Goal: Task Accomplishment & Management: Use online tool/utility

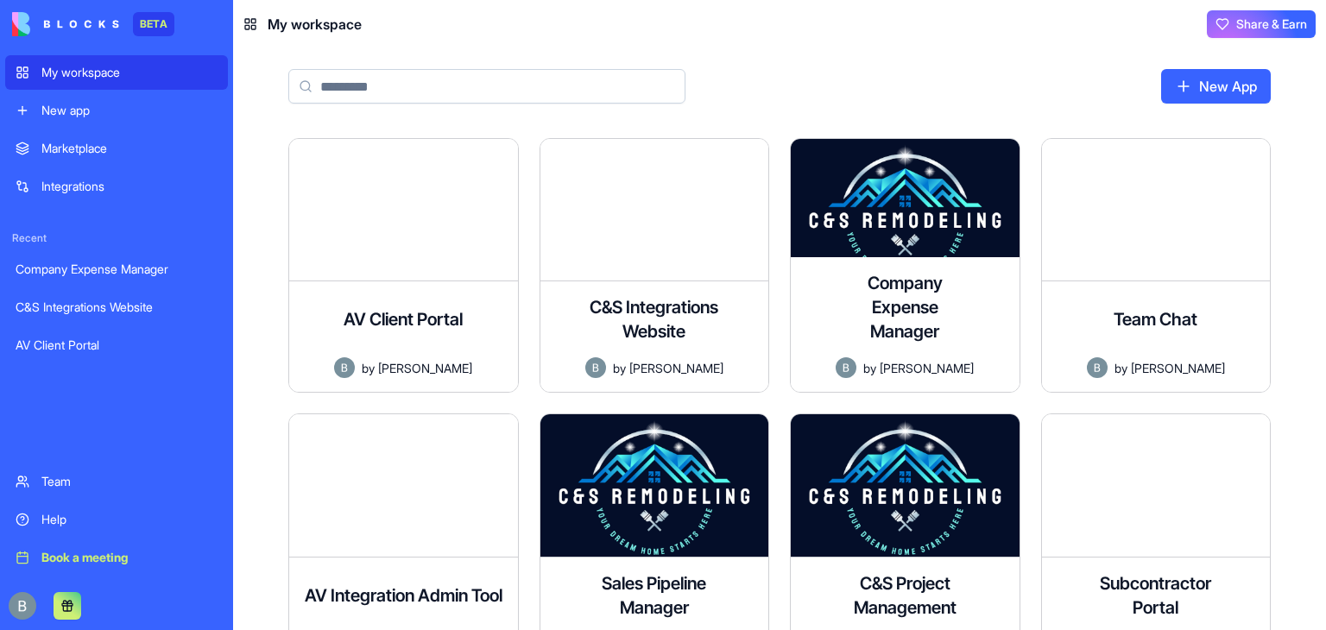
click at [867, 98] on div at bounding box center [719, 86] width 863 height 35
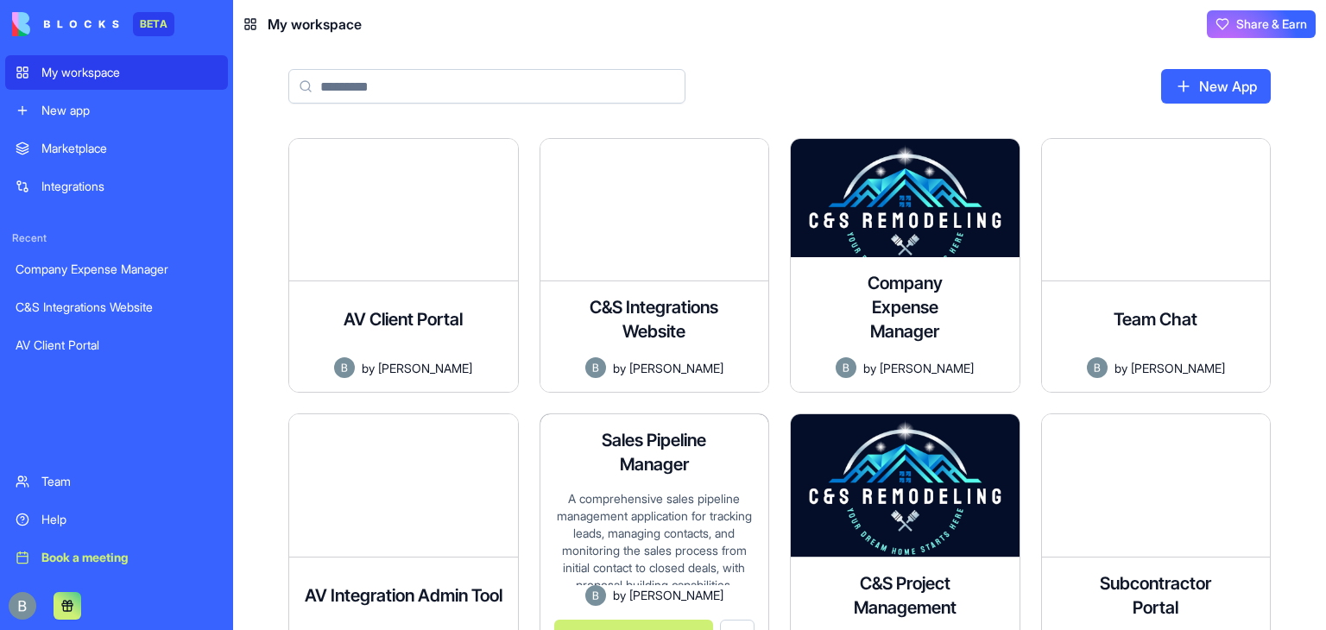
click at [645, 494] on div "A comprehensive sales pipeline management application for tracking leads, manag…" at bounding box center [654, 537] width 201 height 94
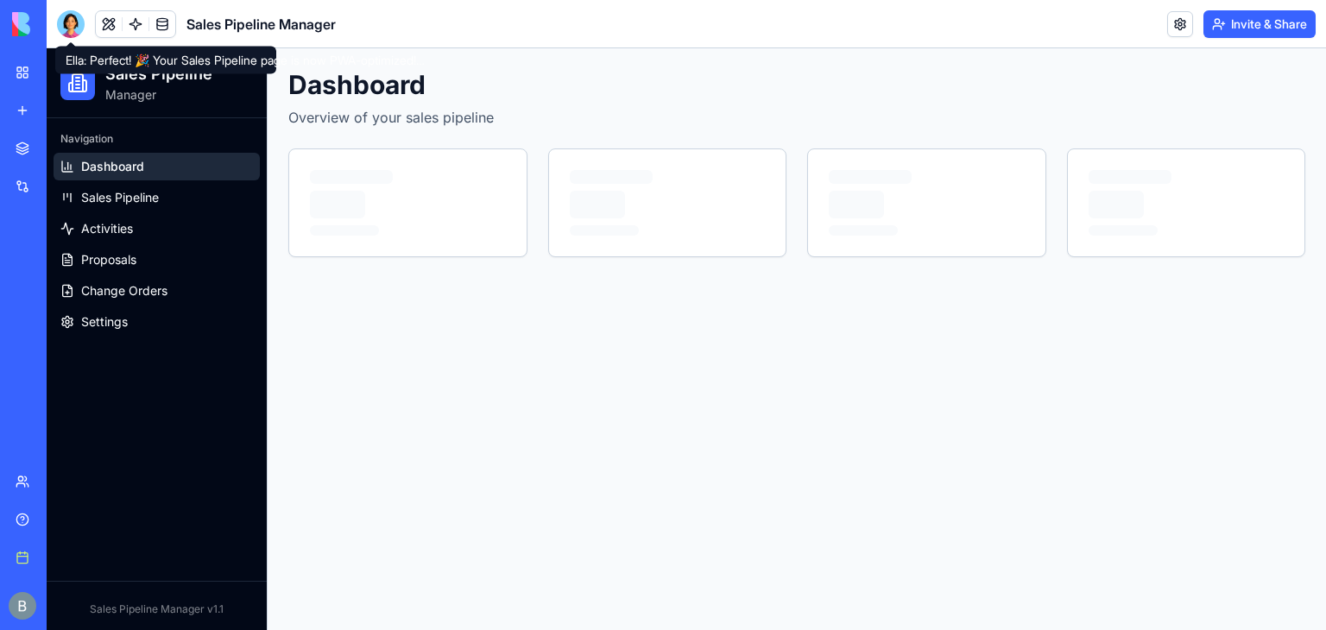
click at [70, 18] on div at bounding box center [71, 24] width 28 height 28
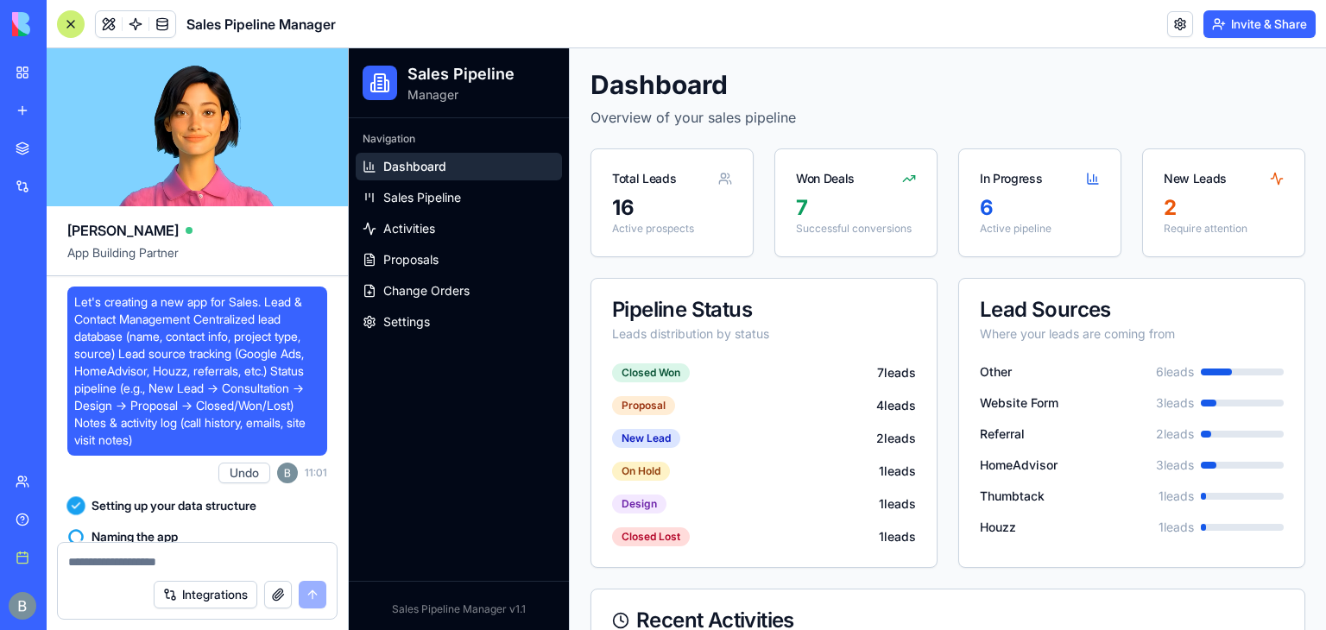
scroll to position [78129, 0]
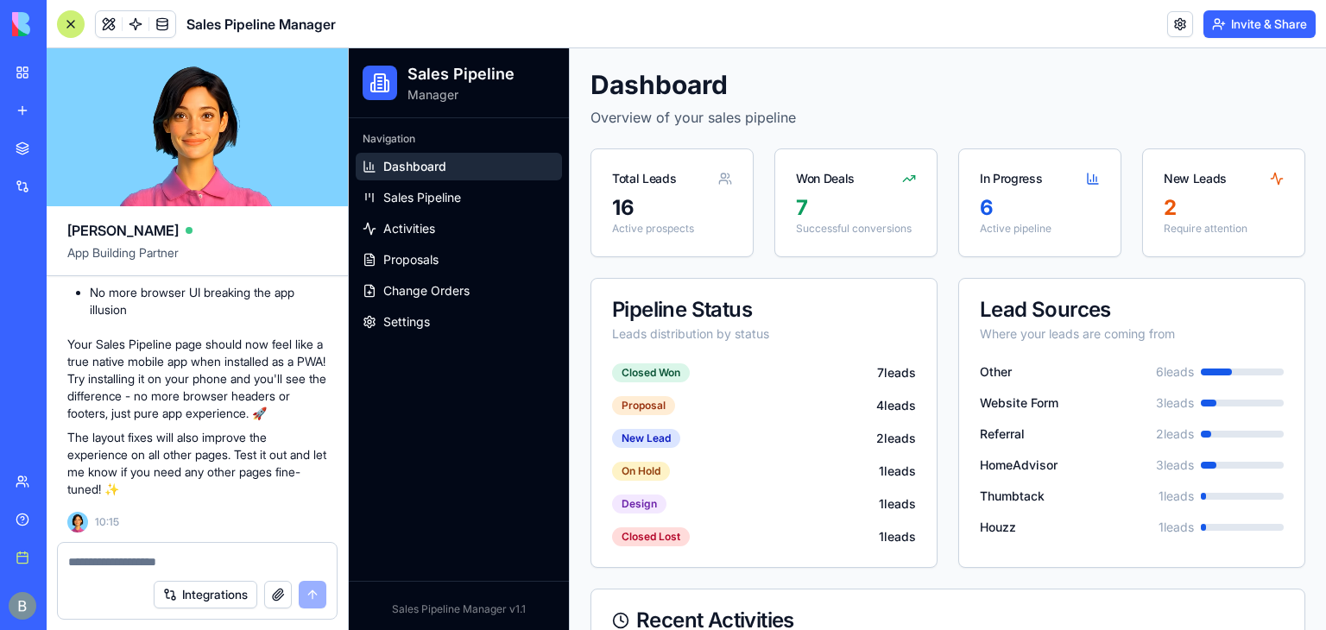
click at [131, 548] on div at bounding box center [197, 557] width 279 height 28
click at [131, 573] on div "Integrations" at bounding box center [197, 595] width 279 height 48
click at [124, 565] on textarea at bounding box center [197, 561] width 258 height 17
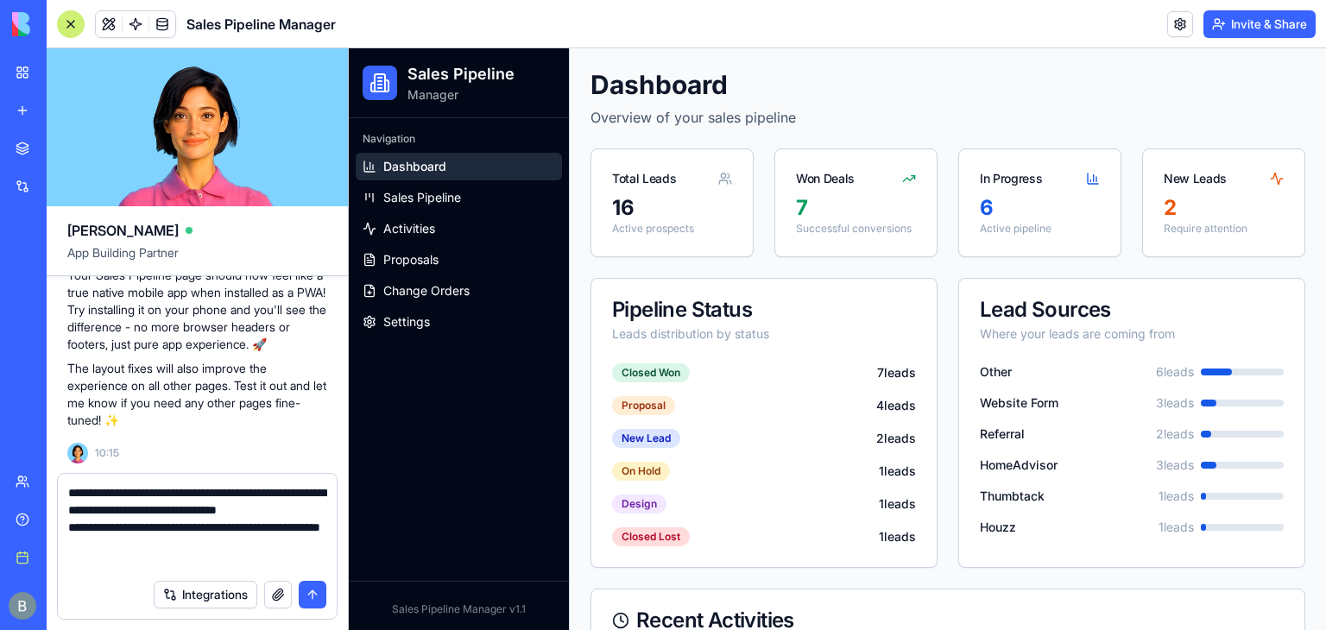
type textarea "**********"
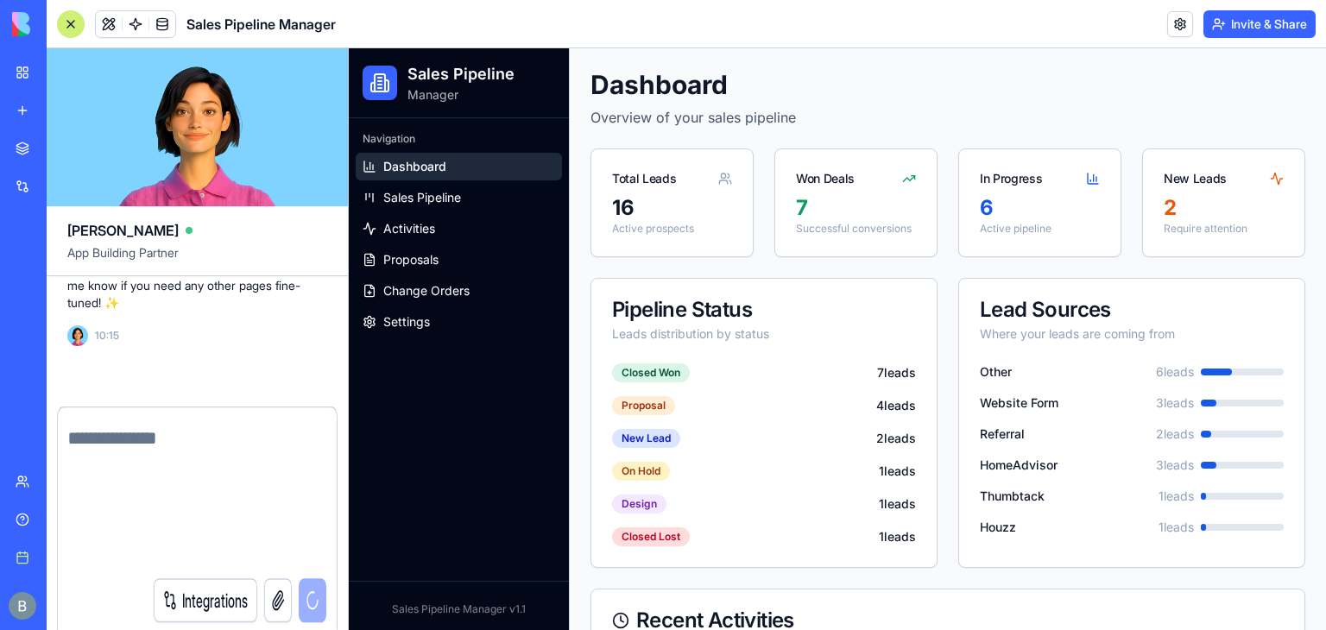
scroll to position [78246, 0]
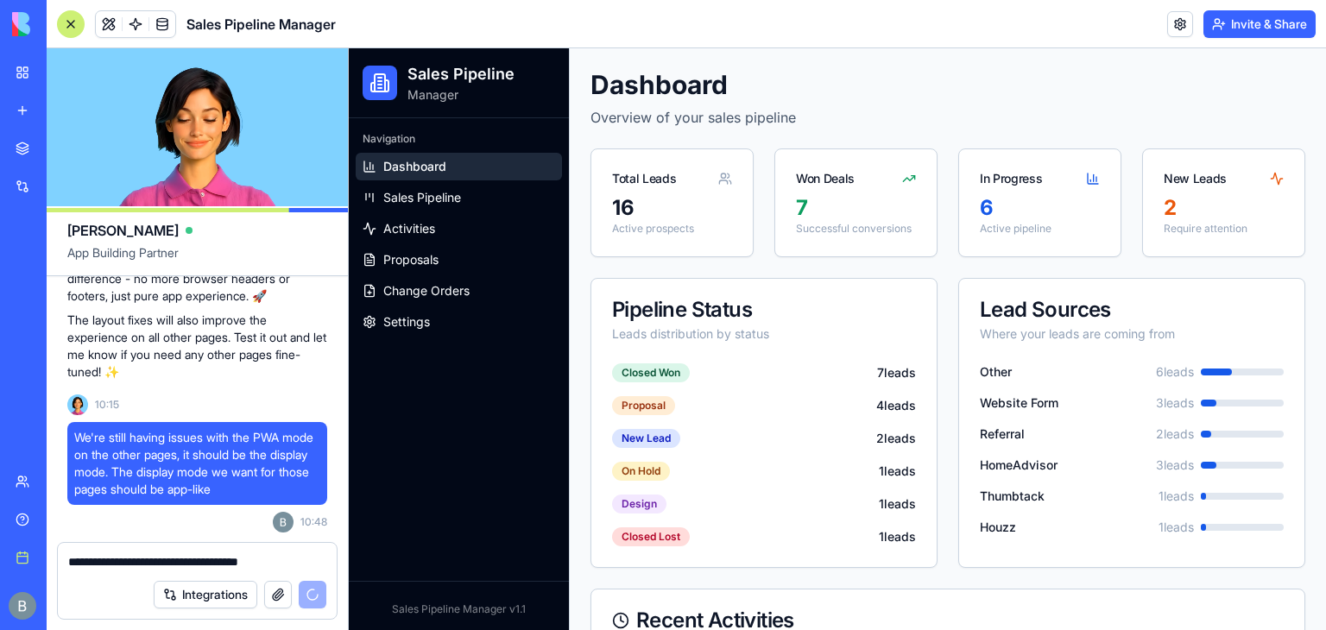
type textarea "**********"
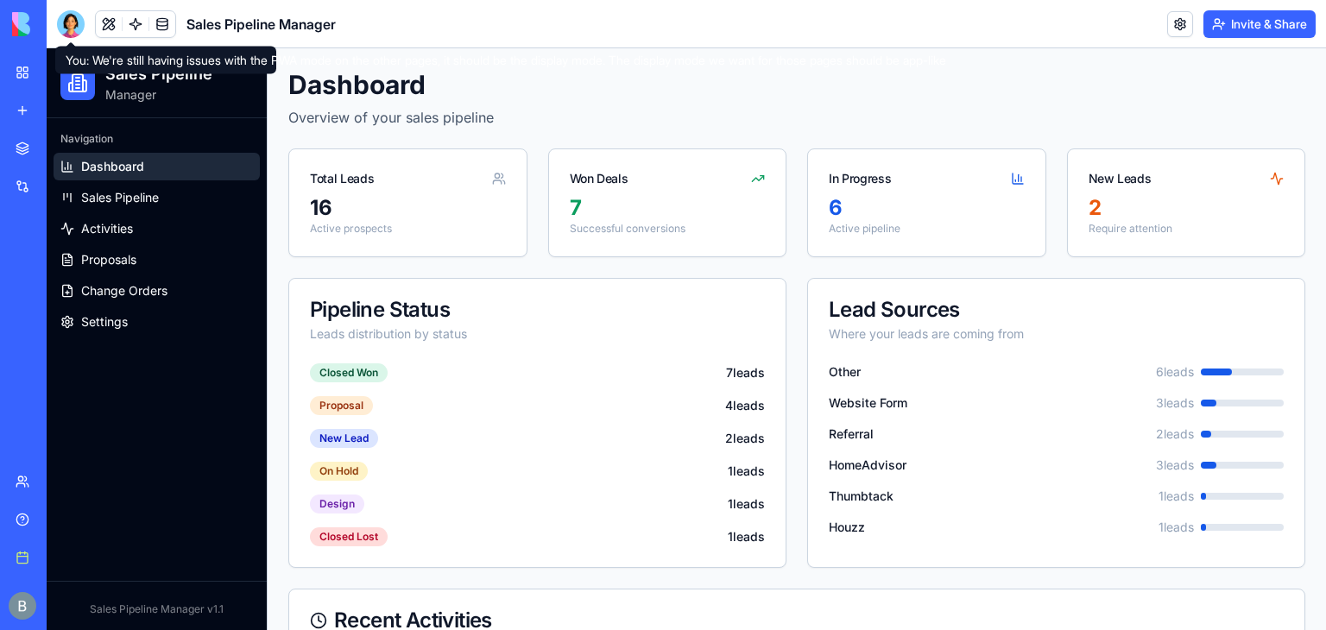
drag, startPoint x: 82, startPoint y: 22, endPoint x: 108, endPoint y: 70, distance: 54.9
click at [82, 22] on div at bounding box center [71, 24] width 28 height 28
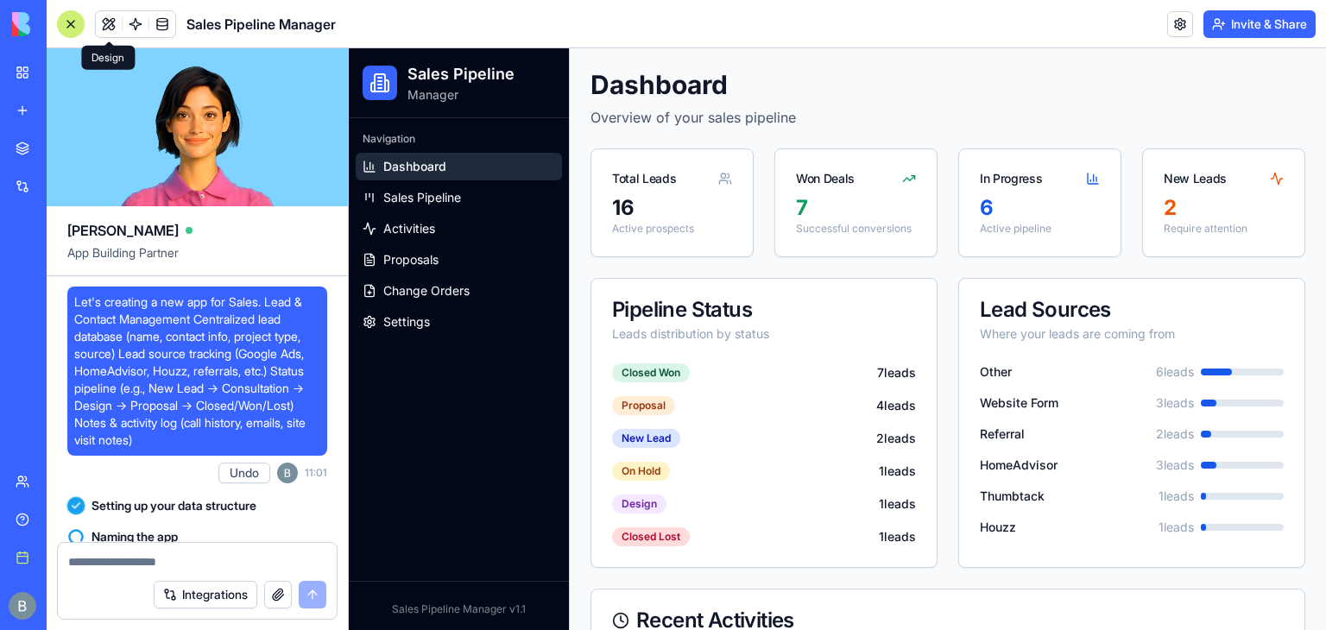
scroll to position [78246, 0]
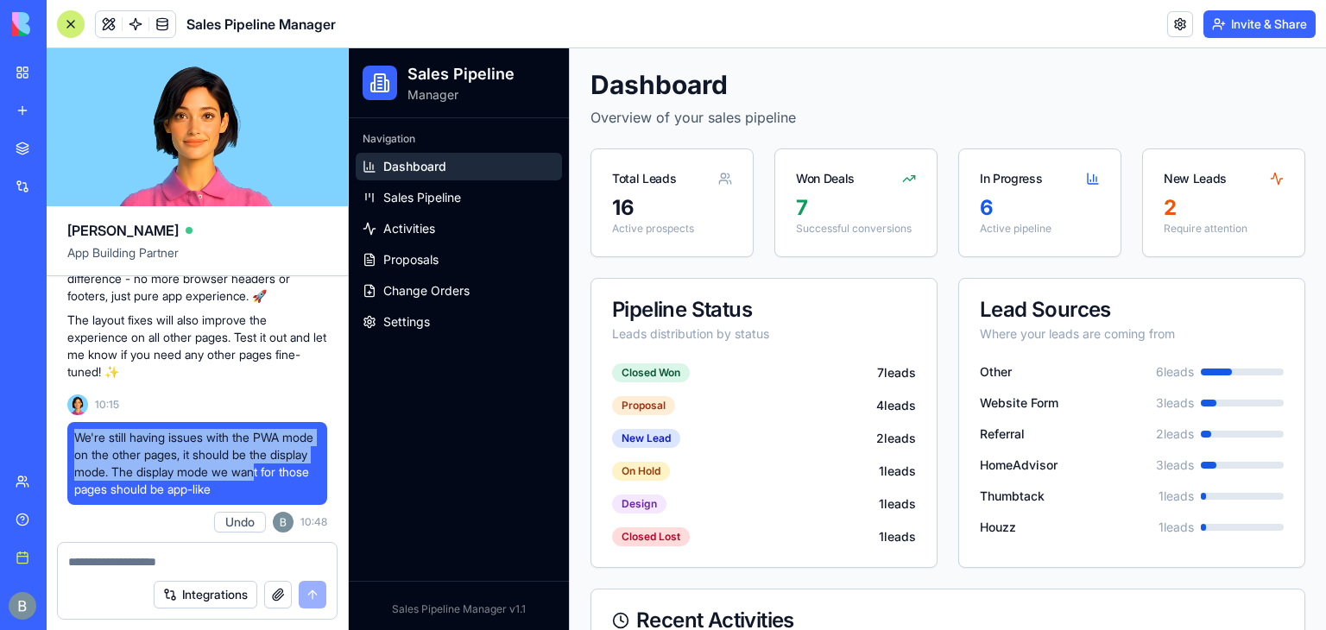
drag, startPoint x: 304, startPoint y: 477, endPoint x: 75, endPoint y: 433, distance: 233.0
click at [75, 433] on span "We're still having issues with the PWA mode on the other pages, it should be th…" at bounding box center [197, 463] width 246 height 69
drag, startPoint x: 76, startPoint y: 432, endPoint x: 322, endPoint y: 491, distance: 253.2
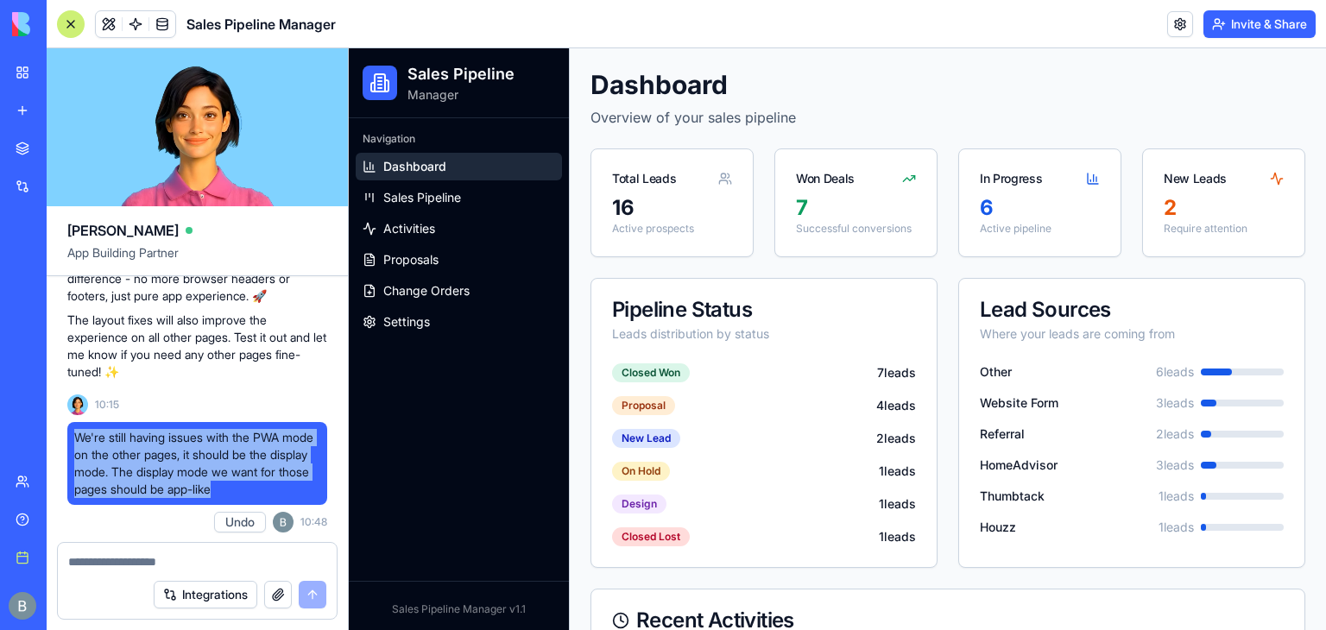
click at [322, 491] on div "We're still having issues with the PWA mode on the other pages, it should be th…" at bounding box center [197, 463] width 260 height 83
copy span "We're still having issues with the PWA mode on the other pages, it should be th…"
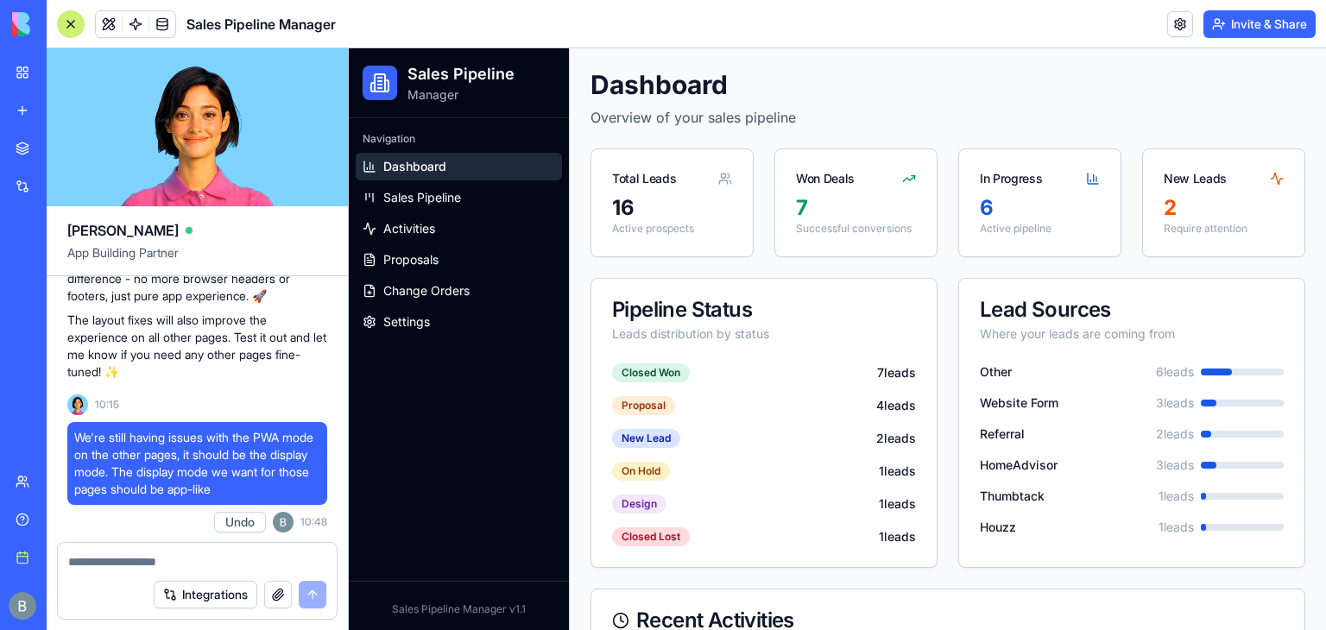
click at [228, 571] on div "Integrations" at bounding box center [197, 595] width 279 height 48
click at [224, 566] on textarea at bounding box center [197, 561] width 258 height 17
paste textarea "**********"
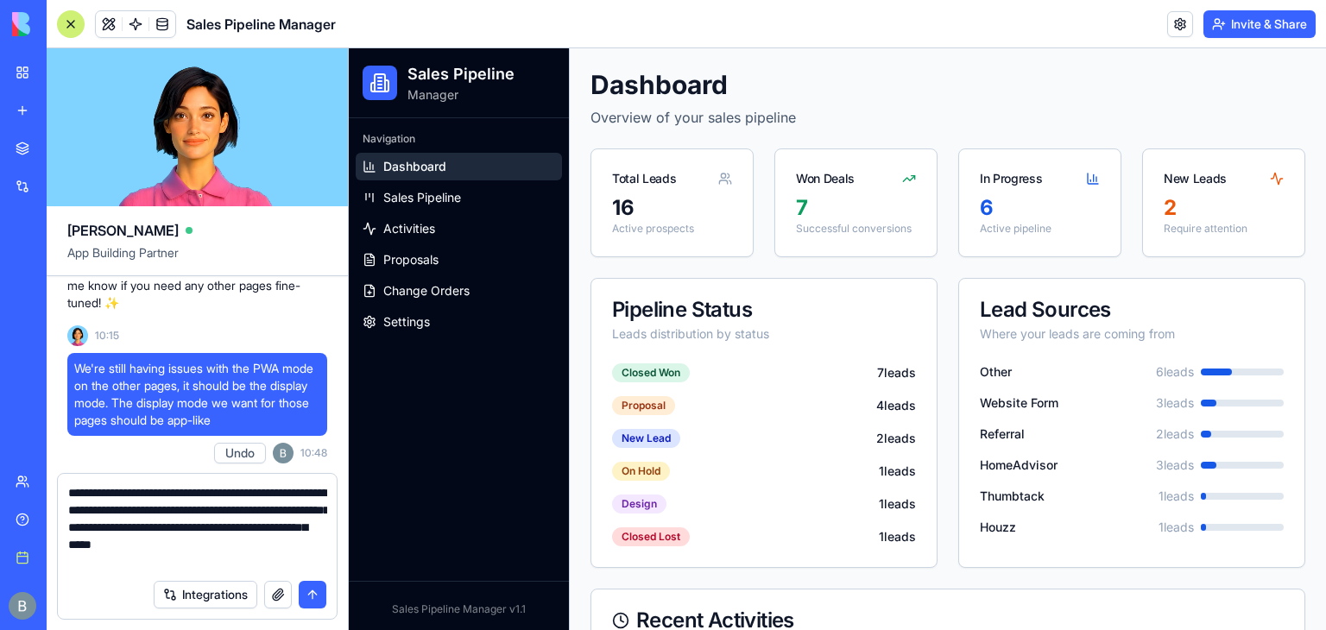
type textarea "**********"
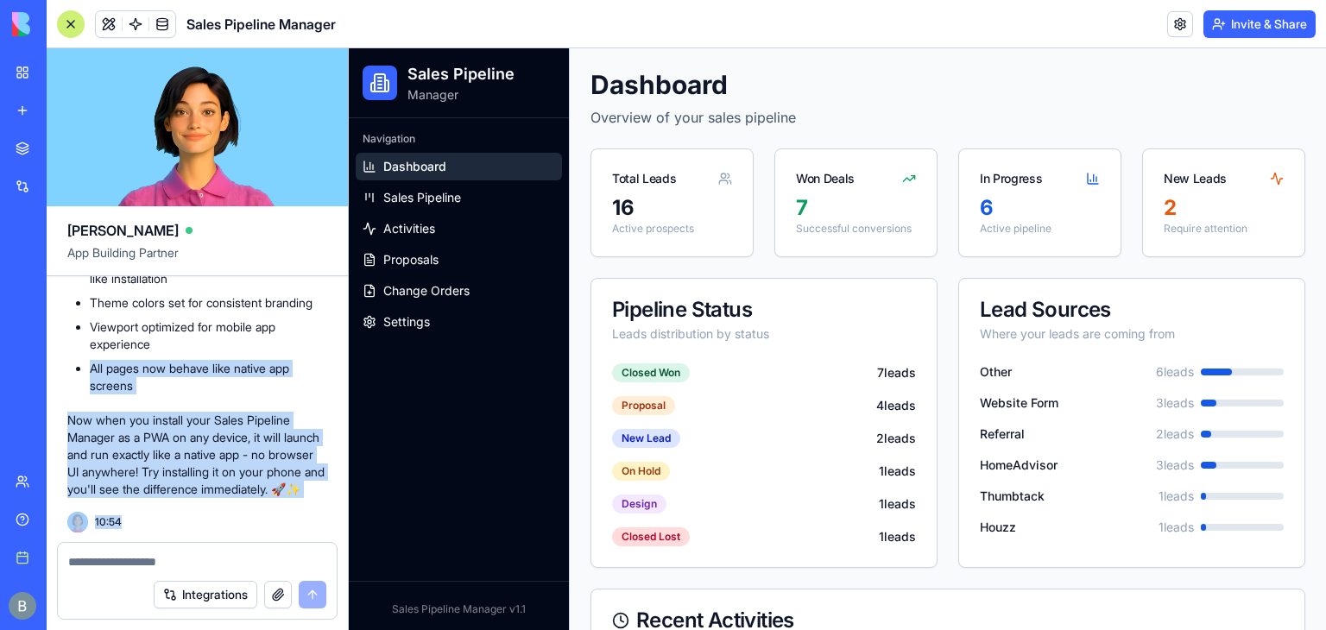
scroll to position [80962, 0]
drag, startPoint x: 246, startPoint y: 332, endPoint x: 98, endPoint y: 546, distance: 259.9
click at [98, 546] on div "[PERSON_NAME] App Building Partner Let's creating a new app for Sales. Lead & C…" at bounding box center [198, 339] width 302 height 582
click at [76, 412] on p "Now when you install your Sales Pipeline Manager as a PWA on any device, it wil…" at bounding box center [197, 455] width 260 height 86
